Goal: Book appointment/travel/reservation

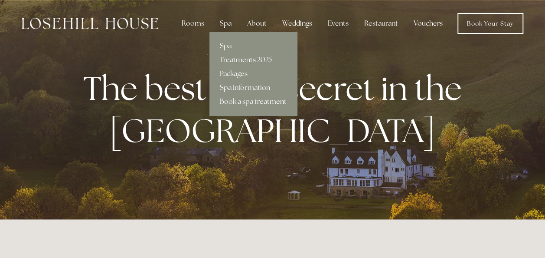
click at [231, 43] on link "Spa" at bounding box center [254, 46] width 88 height 14
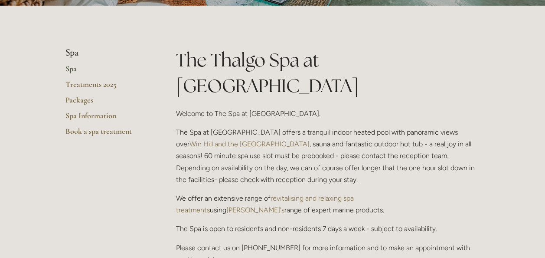
scroll to position [174, 0]
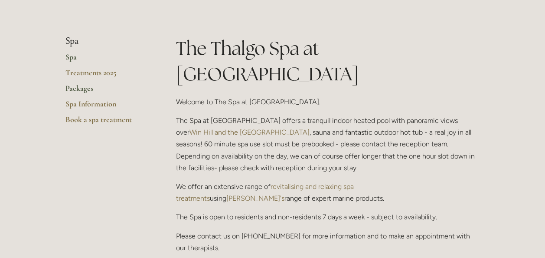
click at [82, 83] on link "Packages" at bounding box center [107, 91] width 83 height 16
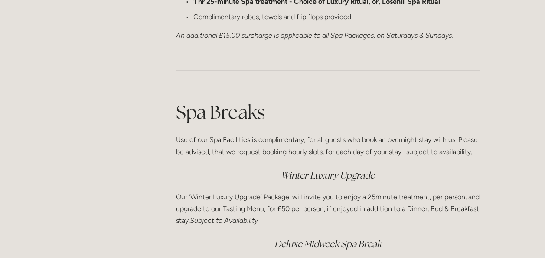
scroll to position [1161, 0]
